Goal: Transaction & Acquisition: Purchase product/service

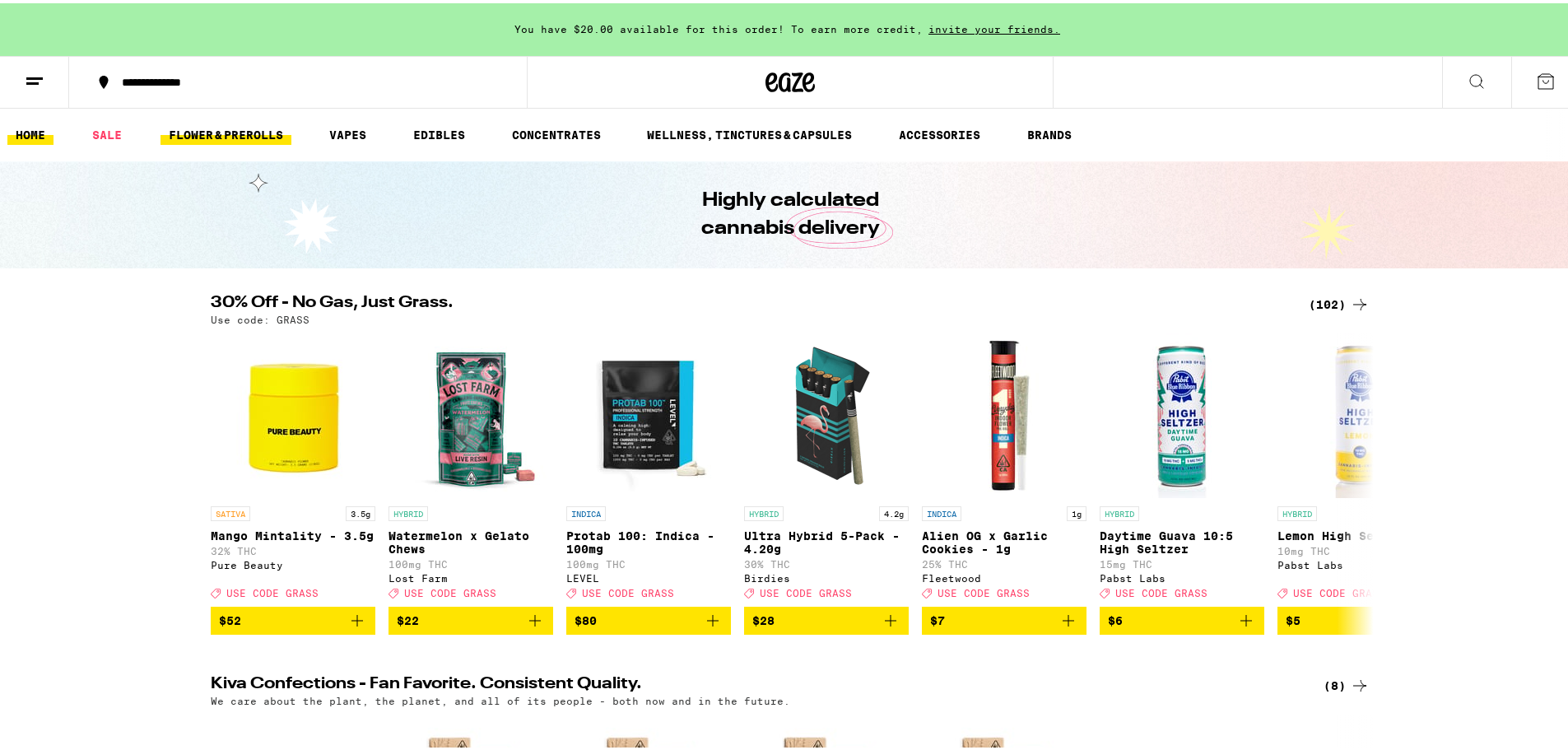
click at [229, 129] on link "FLOWER & PREROLLS" at bounding box center [225, 131] width 131 height 20
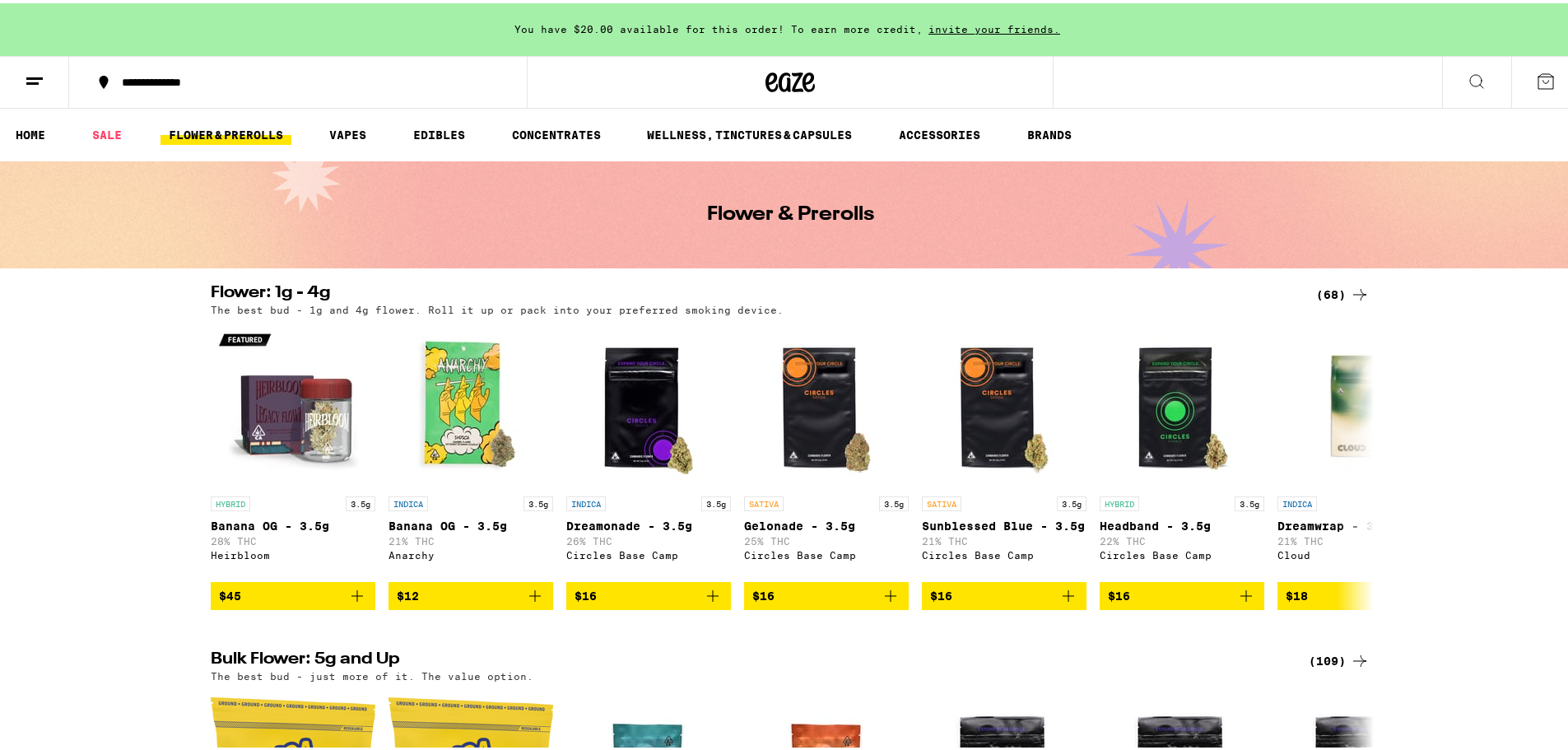
click at [36, 80] on line at bounding box center [32, 80] width 12 height 0
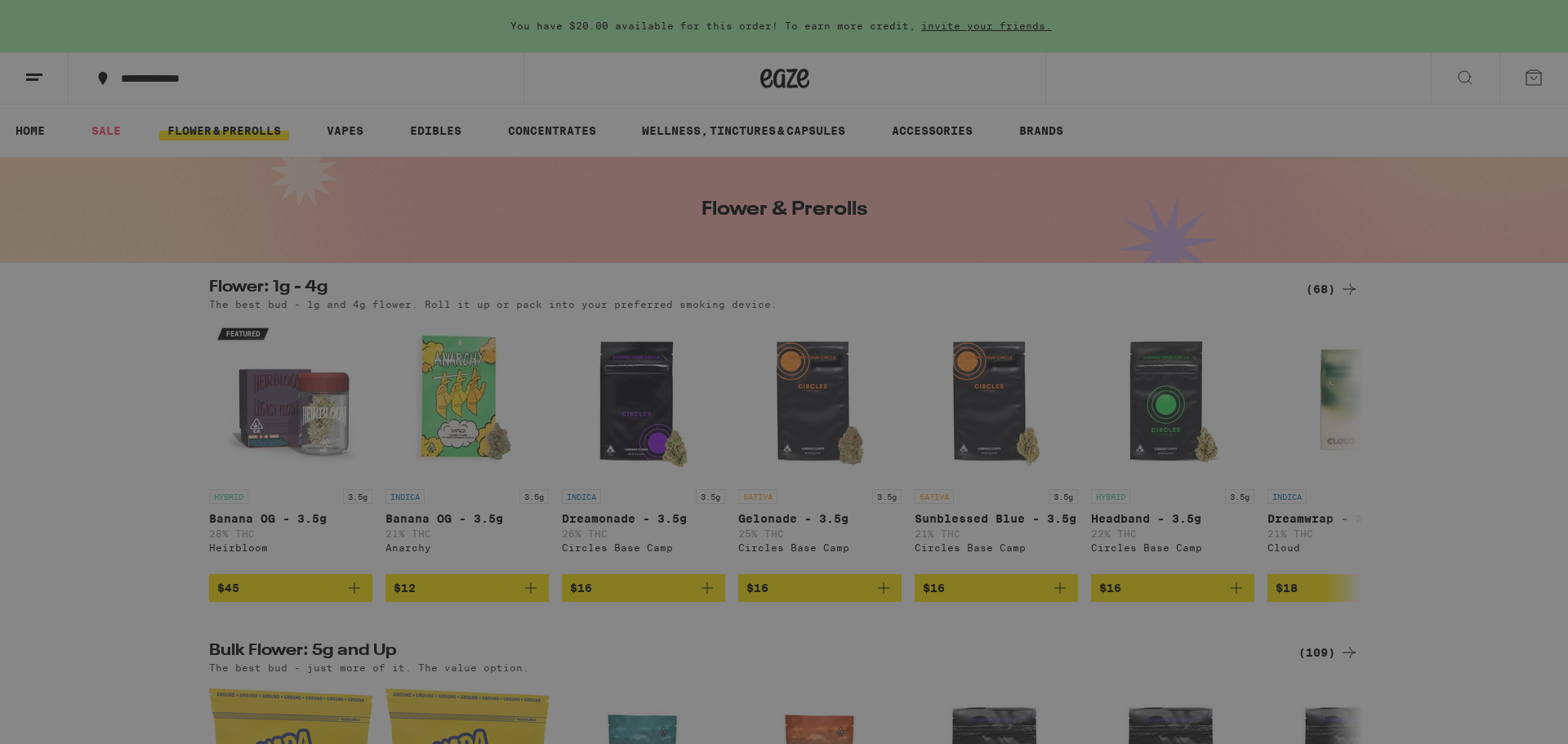
click at [1197, 134] on div "Menu Shop Buy It Again Sale Flower & Prerolls Vapes Edibles Concentrates Wellne…" at bounding box center [784, 372] width 1568 height 744
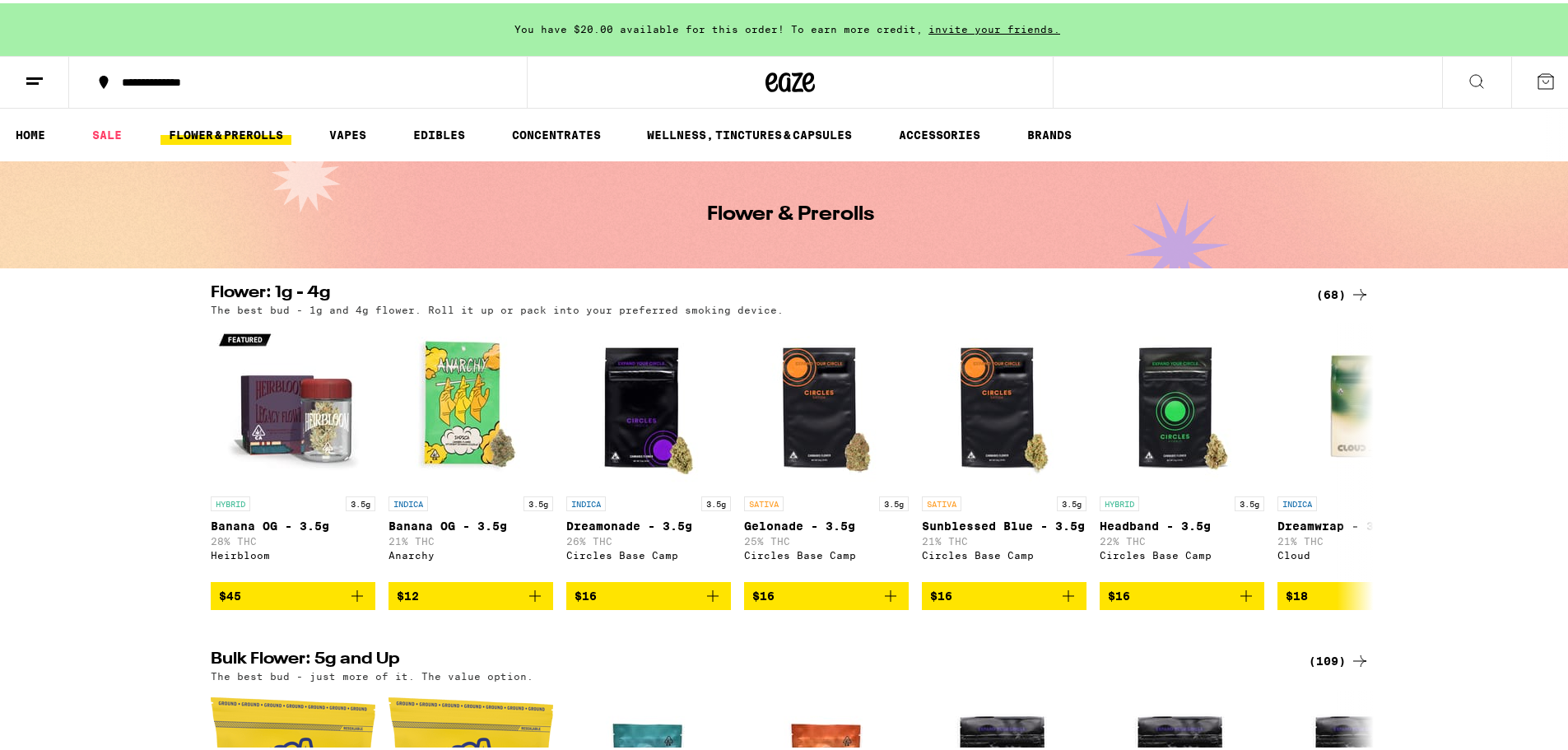
click at [22, 76] on button at bounding box center [34, 80] width 69 height 52
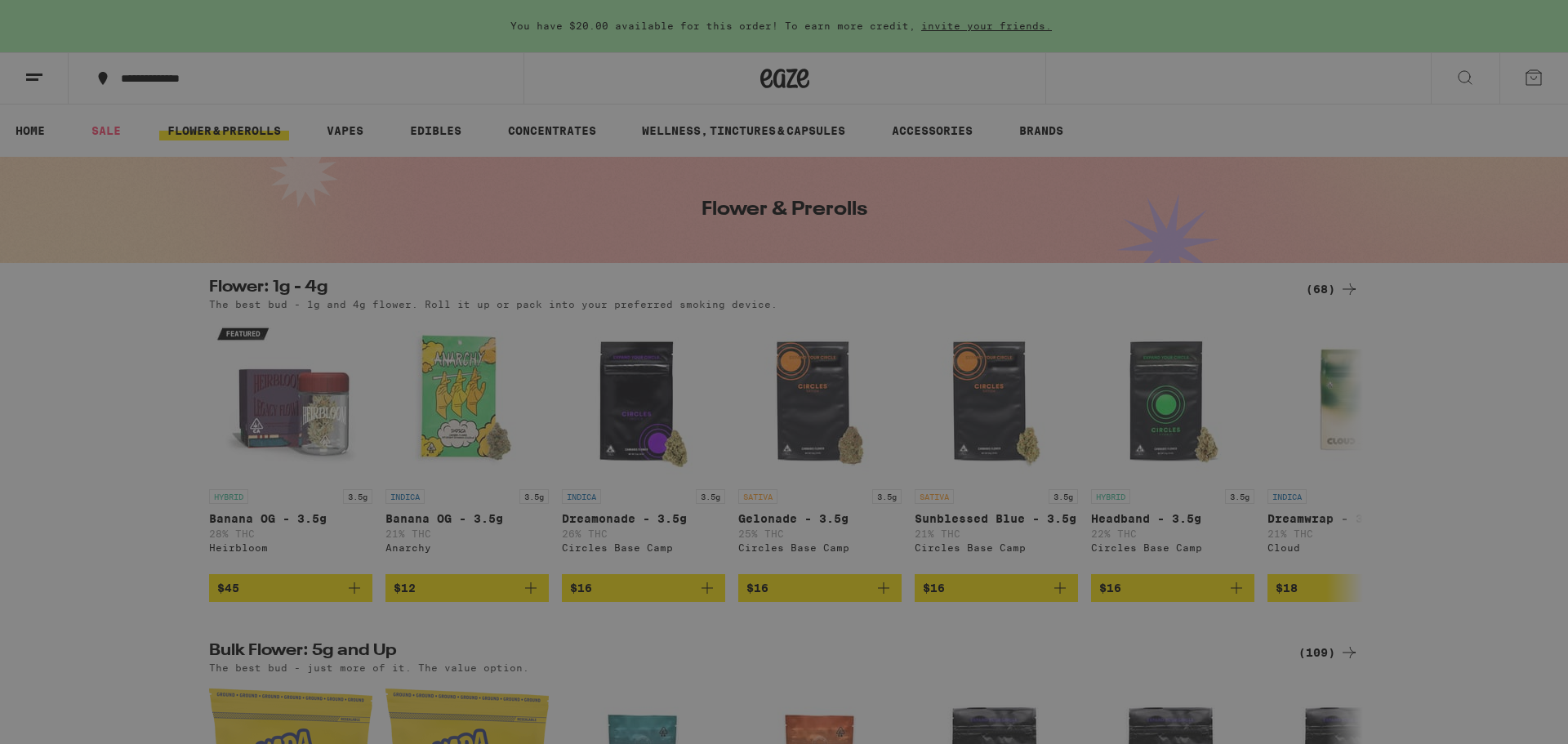
click at [176, 182] on div "Flower & Prerolls" at bounding box center [159, 180] width 153 height 20
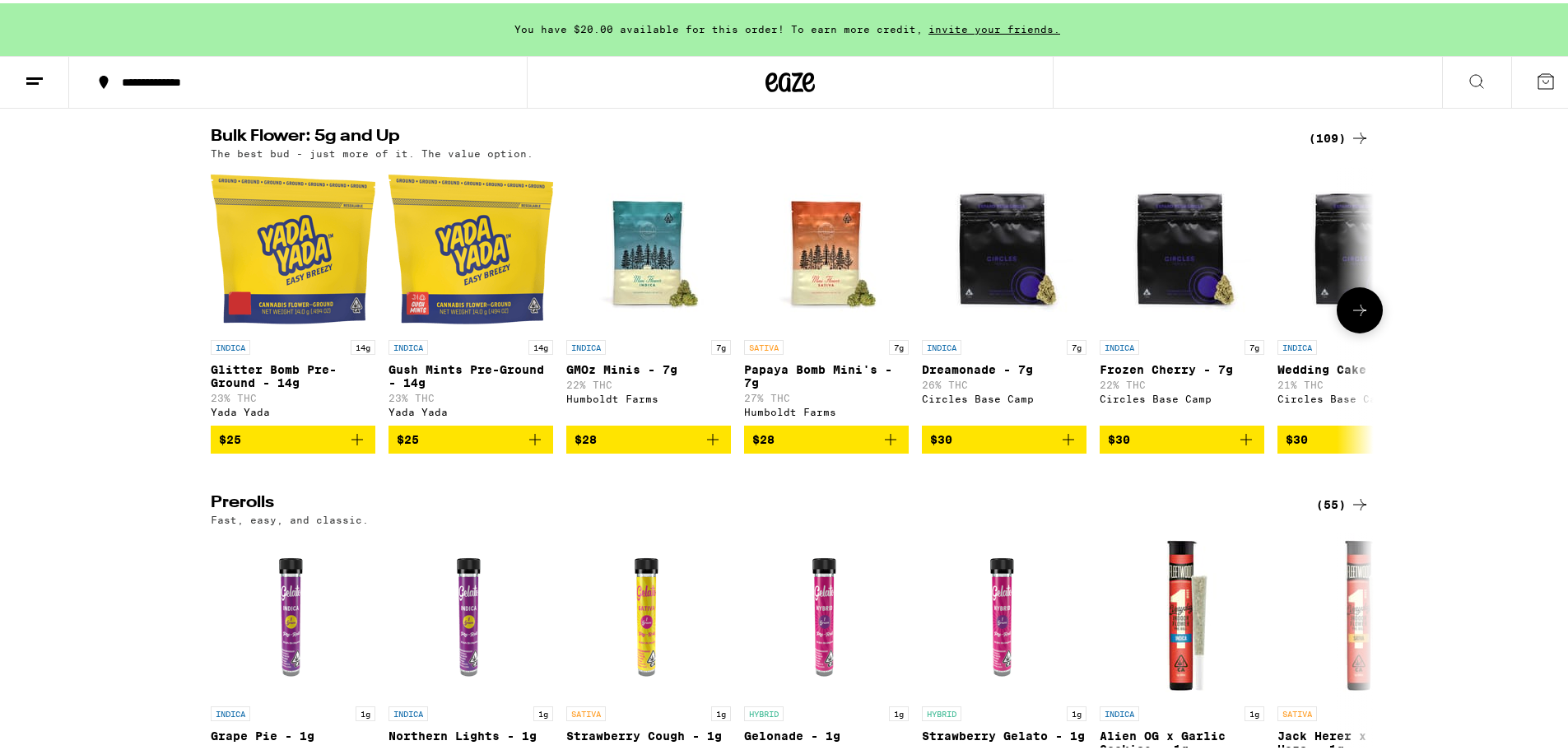
scroll to position [494, 0]
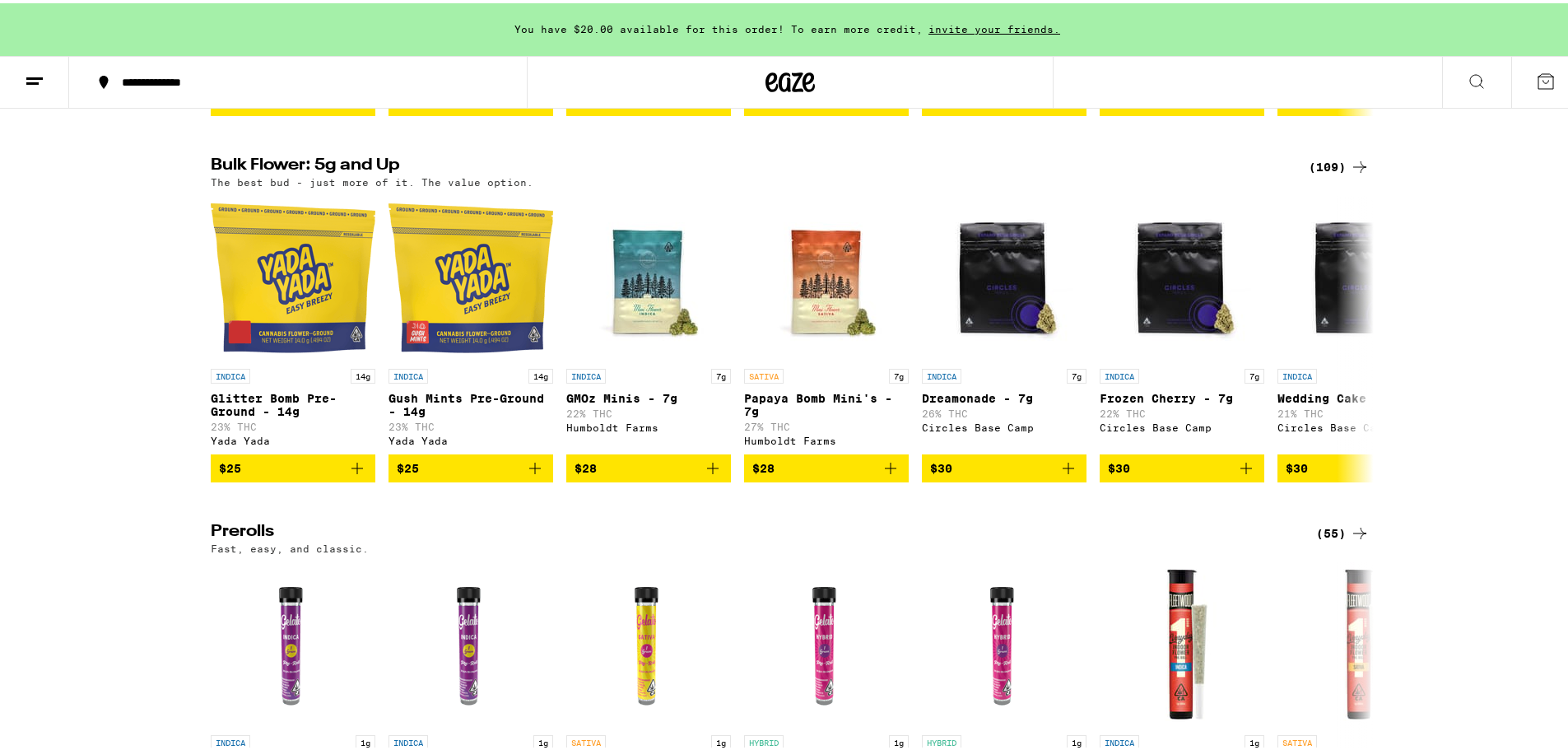
click at [1329, 173] on div "(109)" at bounding box center [1339, 164] width 61 height 20
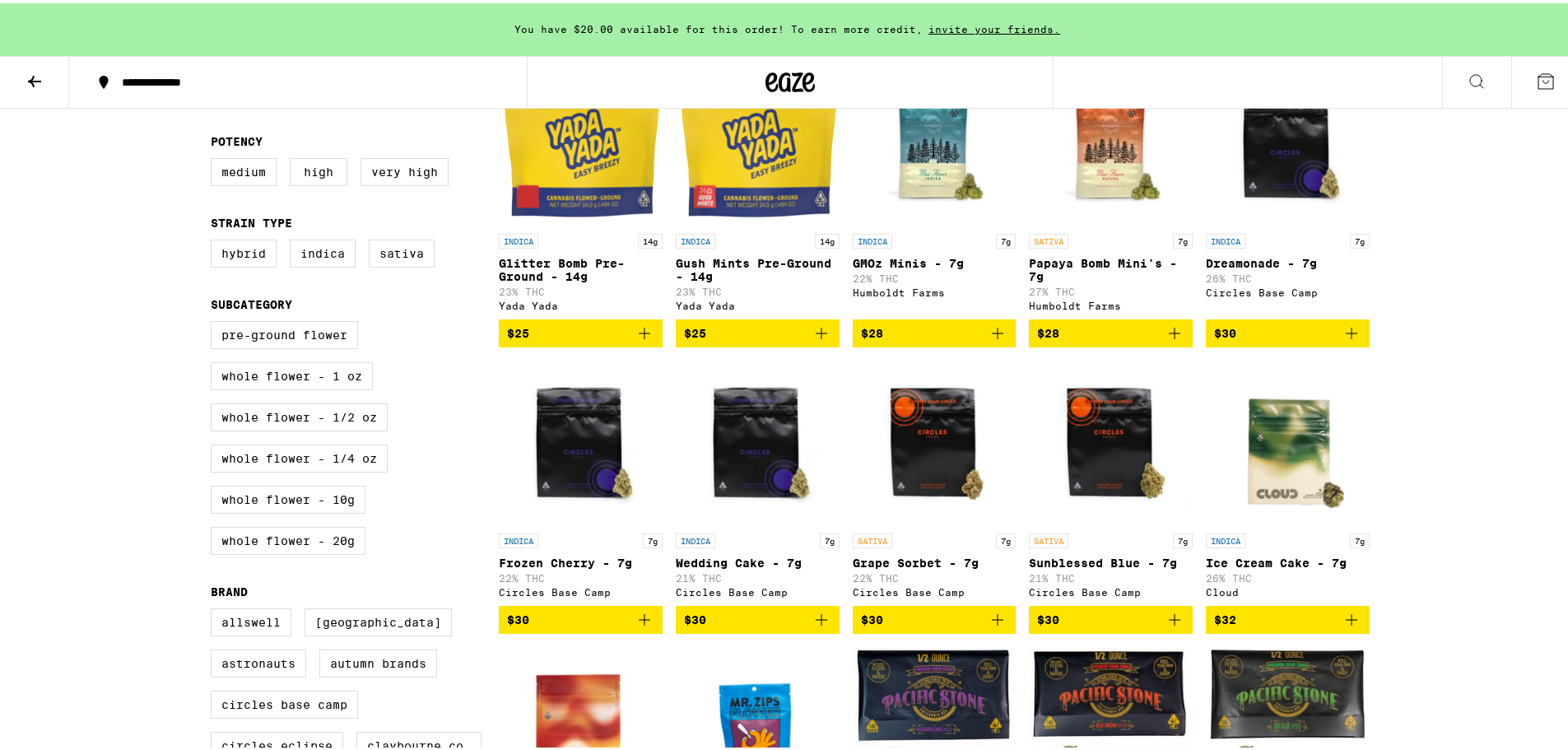
scroll to position [83, 0]
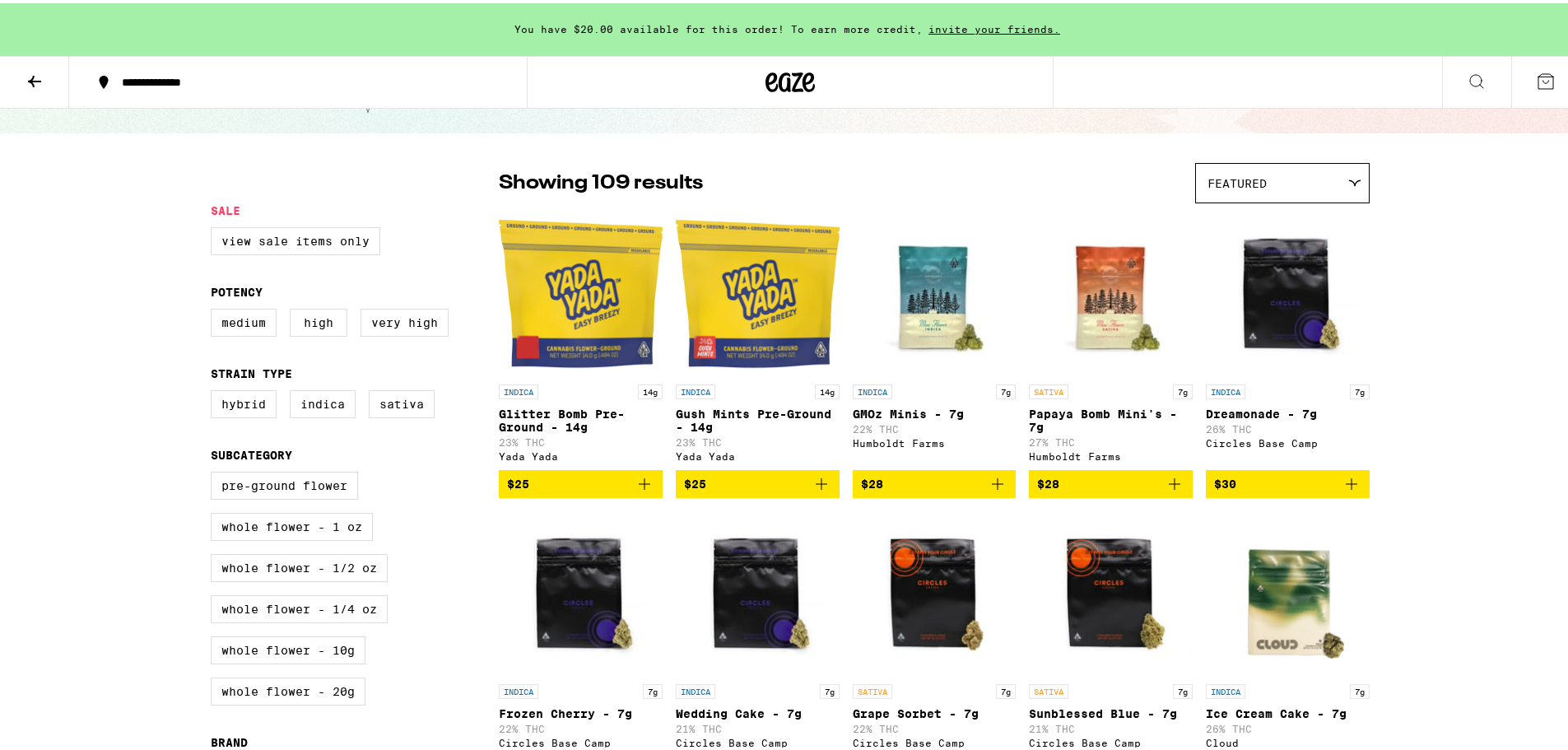
click at [1353, 181] on icon at bounding box center [1354, 179] width 13 height 7
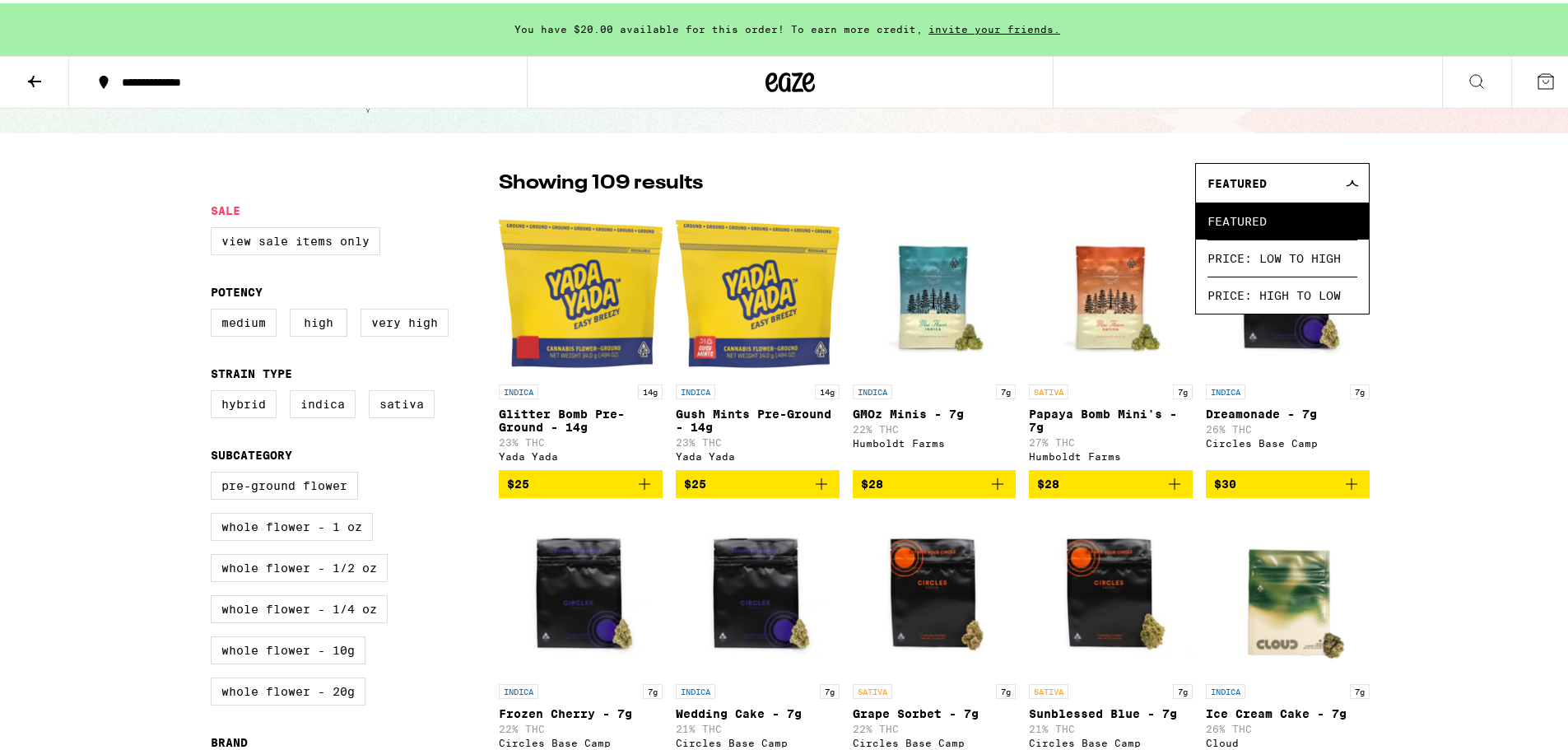
click at [1353, 181] on icon at bounding box center [1352, 179] width 13 height 7
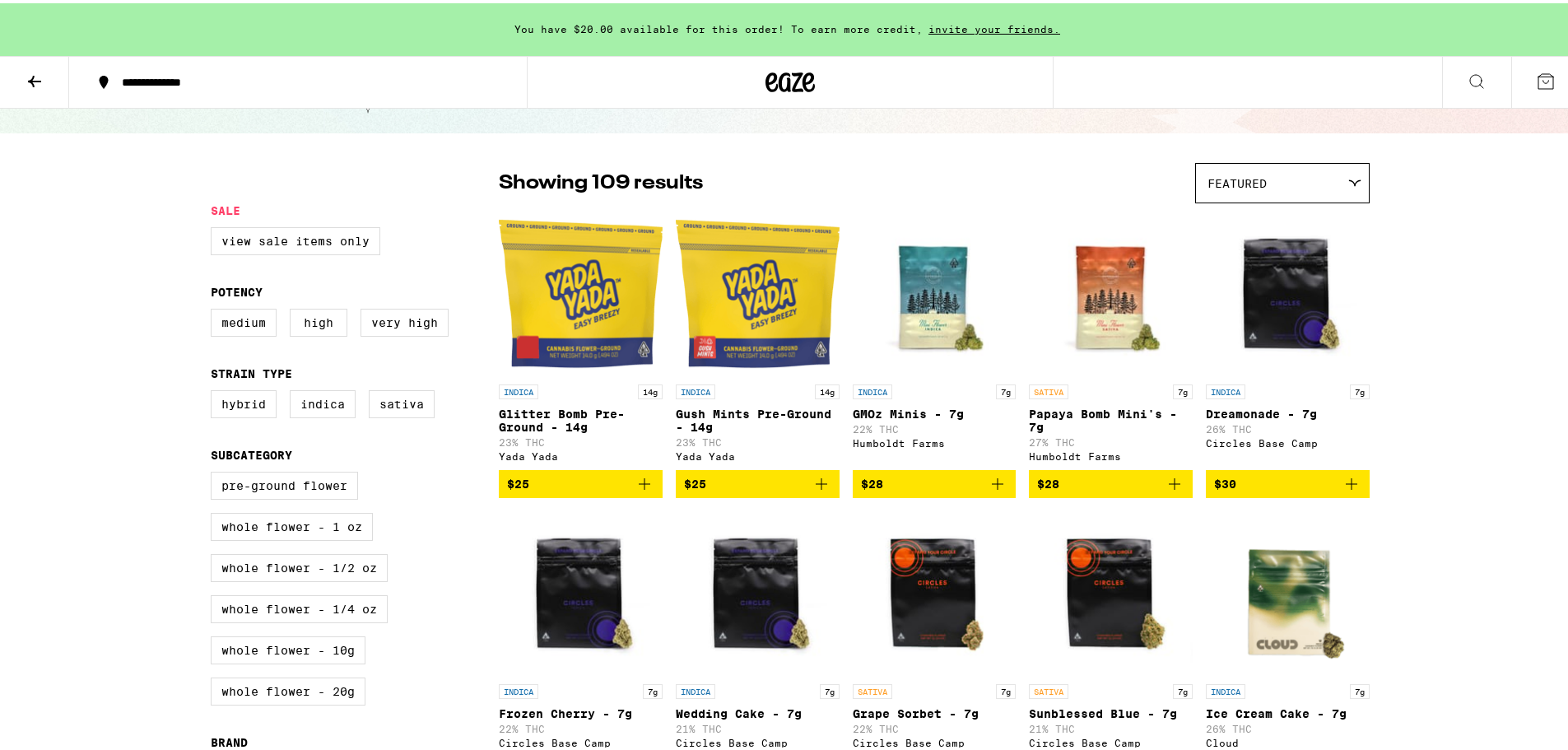
click at [1353, 181] on icon at bounding box center [1354, 179] width 13 height 7
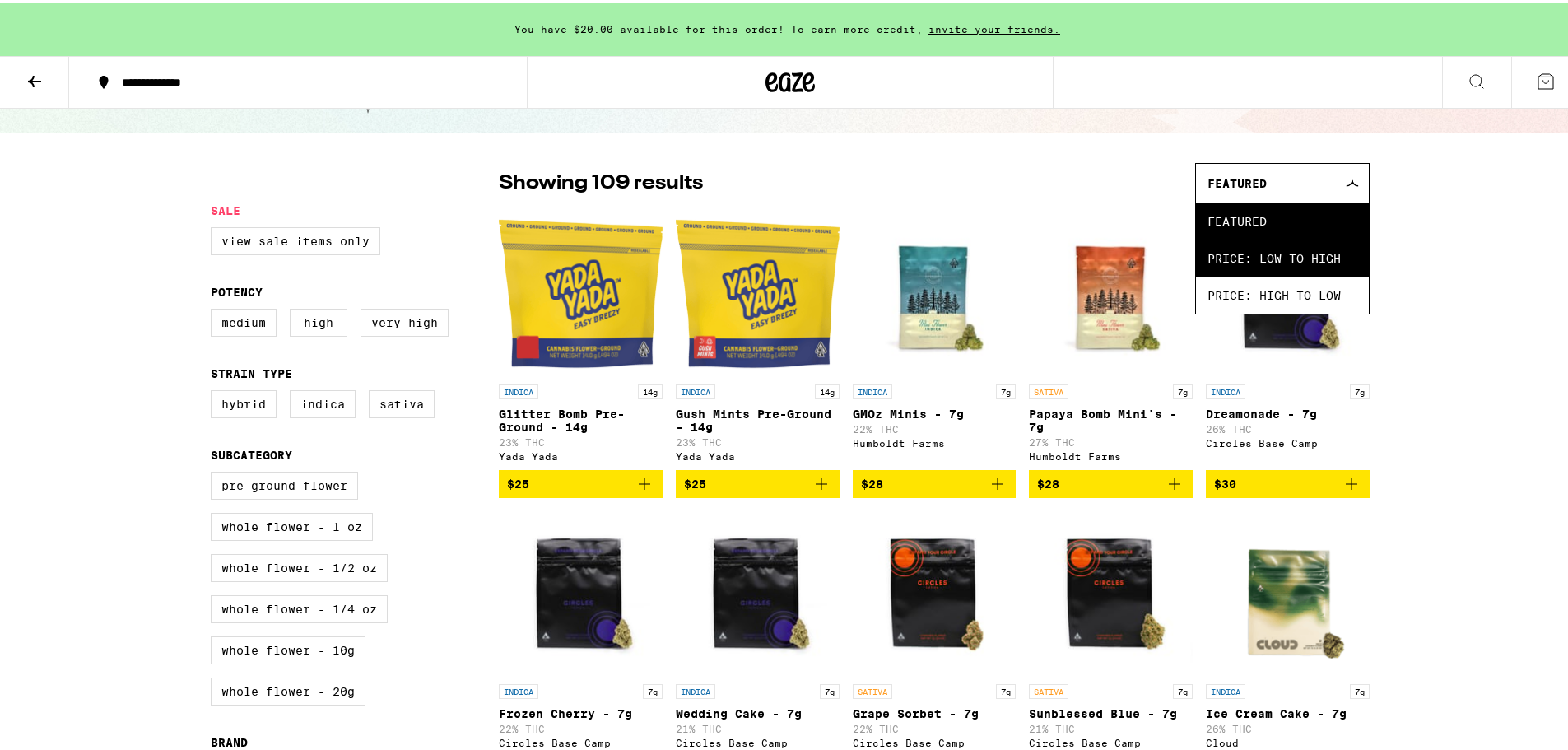
click at [1313, 263] on span "Price: Low to High" at bounding box center [1282, 254] width 149 height 37
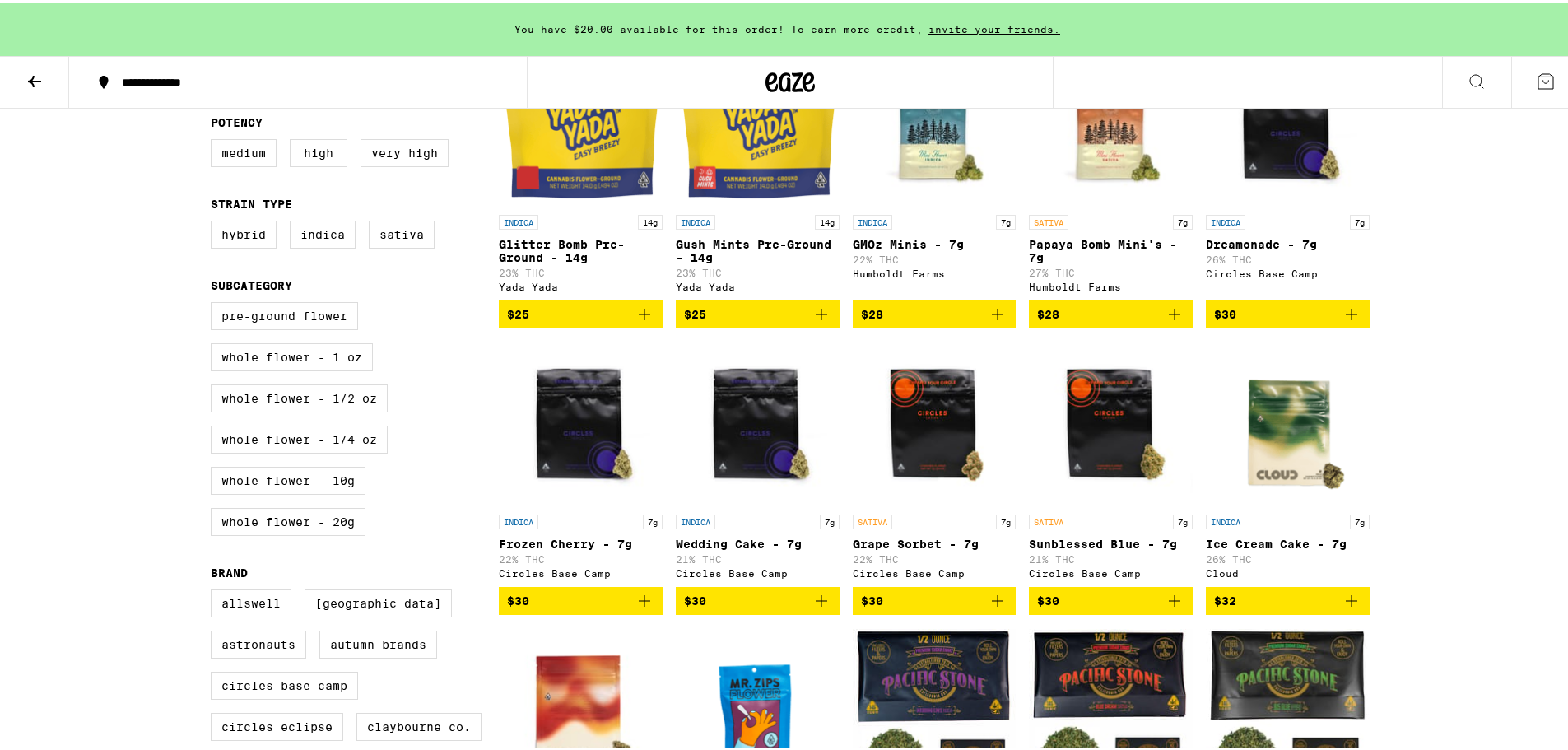
scroll to position [247, 0]
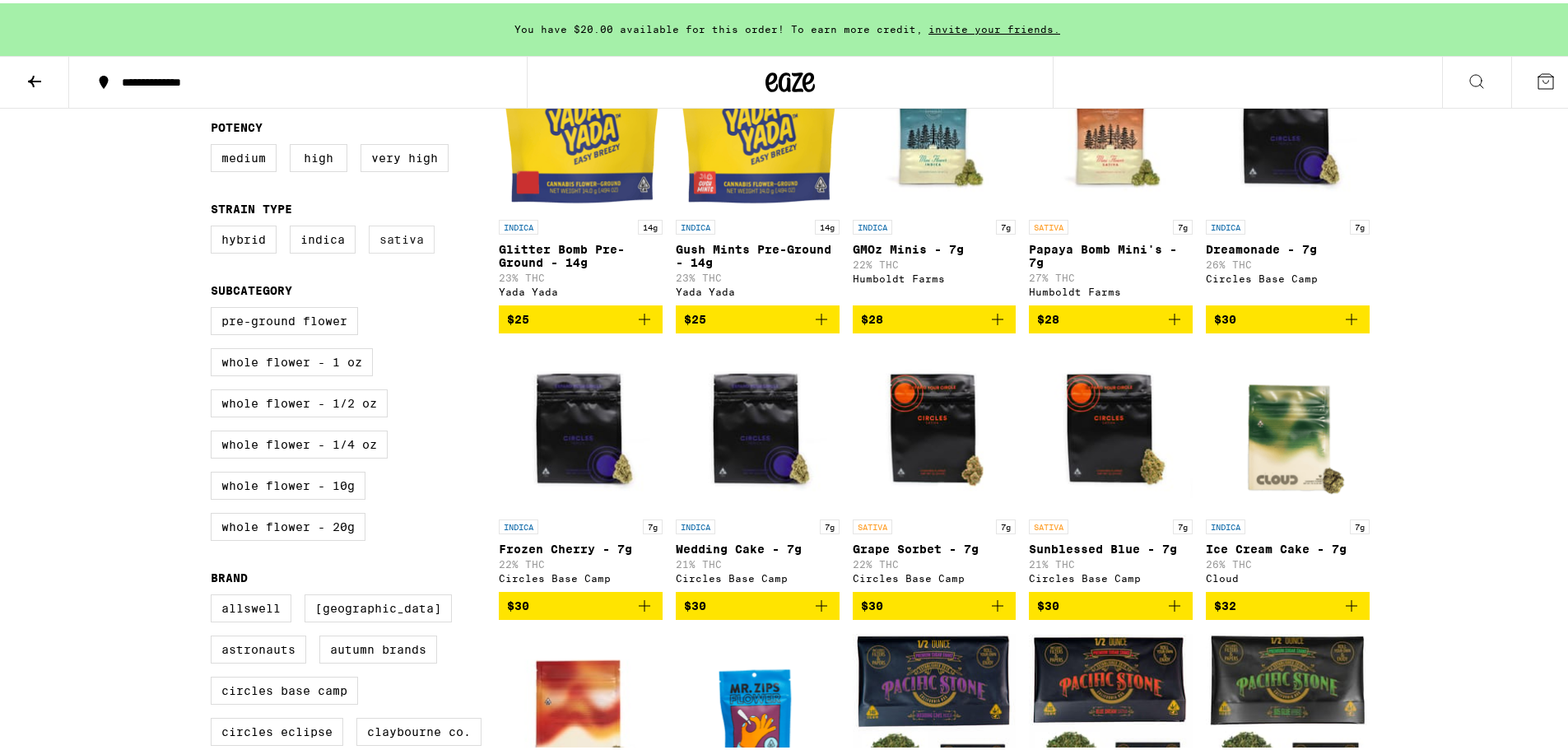
click at [387, 244] on label "Sativa" at bounding box center [401, 236] width 66 height 28
click at [215, 225] on input "Sativa" at bounding box center [214, 225] width 1 height 1
checkbox input "true"
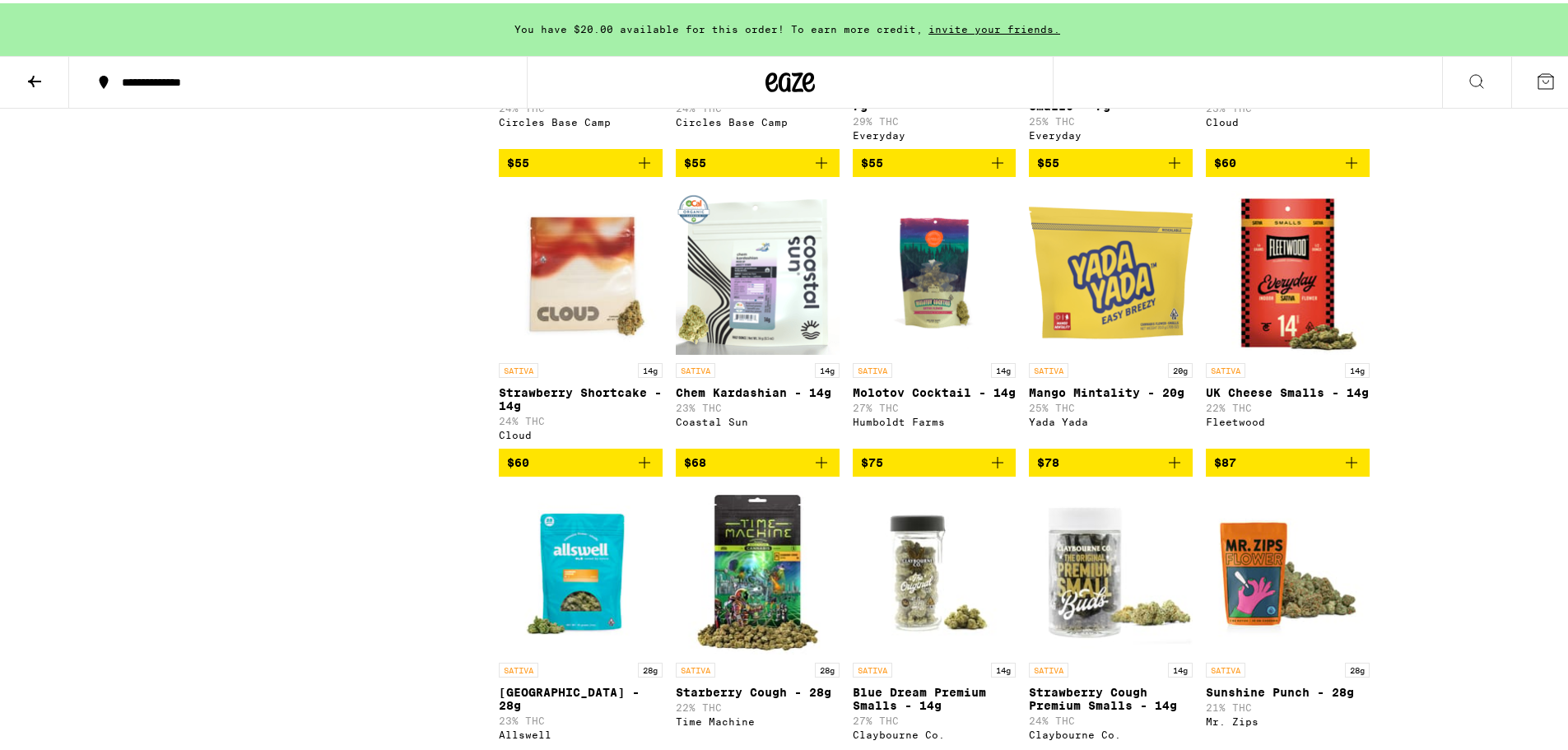
scroll to position [1152, 0]
